Goal: Navigation & Orientation: Understand site structure

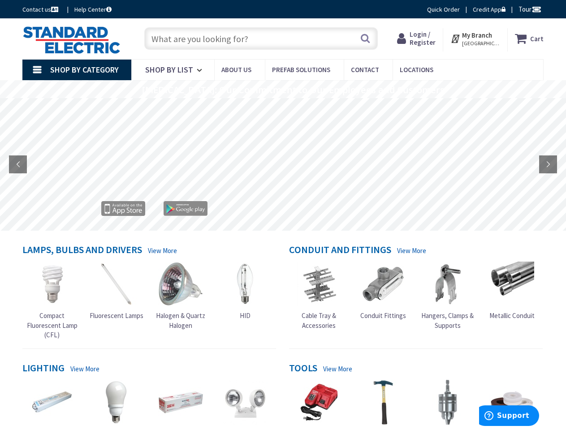
click at [283, 215] on rs-layer at bounding box center [283, 165] width 566 height 133
click at [528, 9] on span "Tour" at bounding box center [529, 9] width 23 height 9
click at [536, 9] on div at bounding box center [283, 215] width 566 height 430
click at [475, 39] on strong "My Branch" at bounding box center [477, 35] width 30 height 9
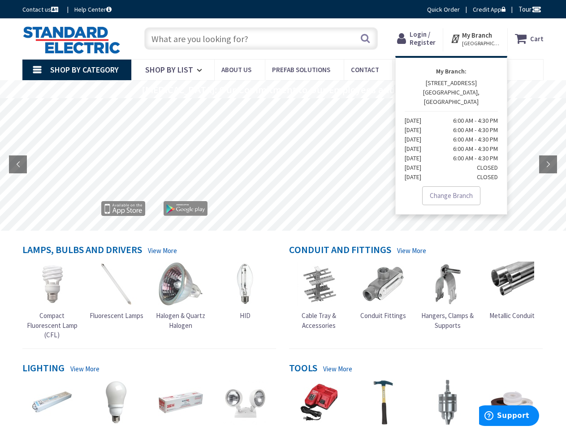
click at [77, 70] on span "Shop By Category" at bounding box center [84, 70] width 69 height 10
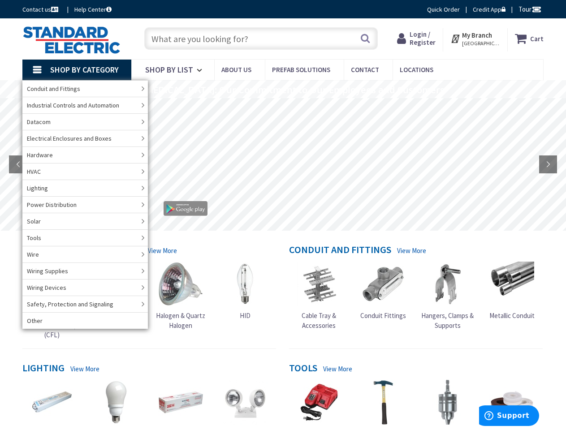
click at [283, 89] on rs-layer "[MEDICAL_DATA]: Our Commitment to Our Employees and Customers" at bounding box center [293, 90] width 302 height 10
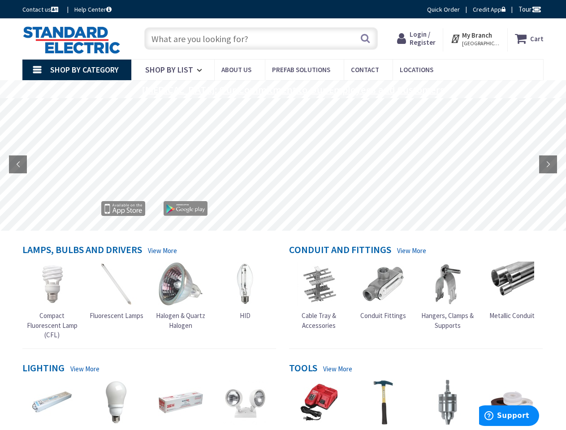
click at [282, 90] on rs-layer "[MEDICAL_DATA]: Our Commitment to Our Employees and Customers" at bounding box center [293, 90] width 302 height 10
click at [283, 164] on rs-layer at bounding box center [283, 165] width 566 height 133
